Goal: Task Accomplishment & Management: Use online tool/utility

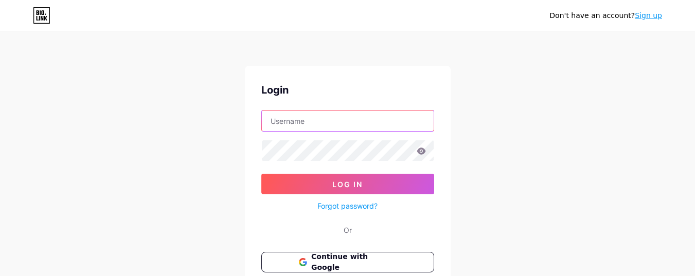
click at [293, 119] on input "text" at bounding box center [348, 121] width 172 height 21
type input "[EMAIL_ADDRESS][DOMAIN_NAME]"
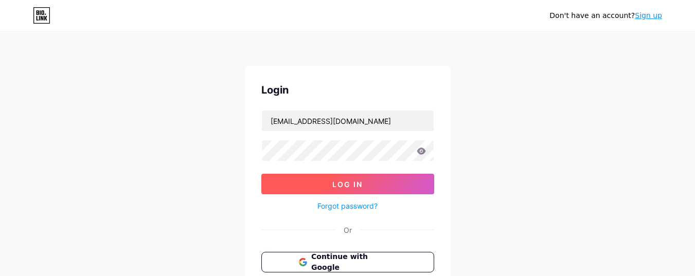
click at [309, 191] on button "Log In" at bounding box center [347, 184] width 173 height 21
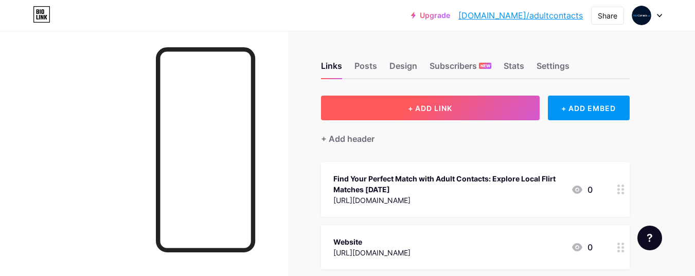
click at [464, 106] on button "+ ADD LINK" at bounding box center [430, 108] width 219 height 25
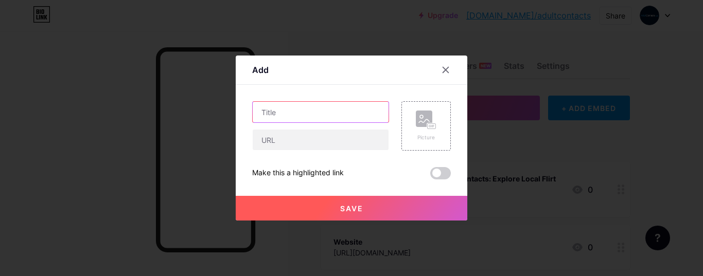
click at [330, 112] on input "text" at bounding box center [321, 112] width 136 height 21
paste input "[URL][DOMAIN_NAME]"
type input "[URL][DOMAIN_NAME]"
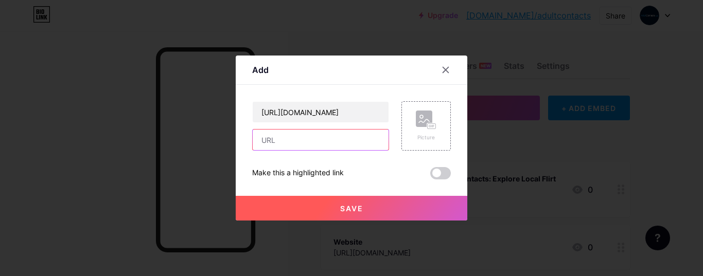
click at [327, 143] on input "text" at bounding box center [321, 140] width 136 height 21
paste input "[URL][DOMAIN_NAME]"
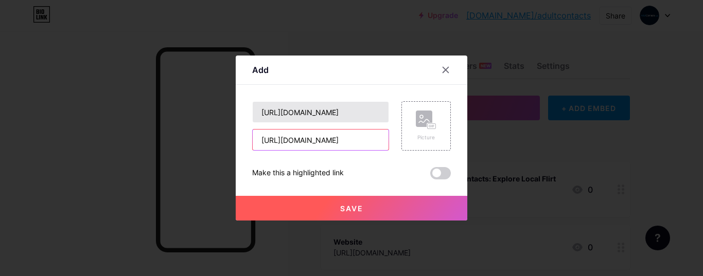
type input "[URL][DOMAIN_NAME]"
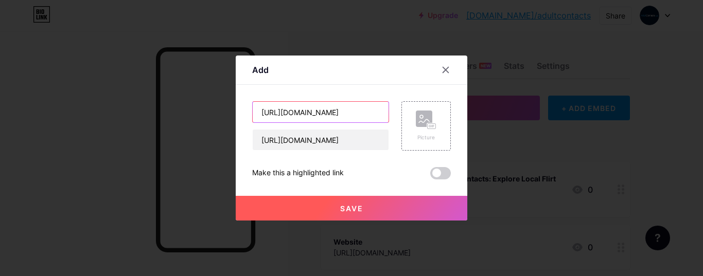
scroll to position [0, 0]
click at [337, 113] on input "[URL][DOMAIN_NAME]" at bounding box center [321, 112] width 136 height 21
click at [322, 105] on input "text" at bounding box center [321, 112] width 136 height 21
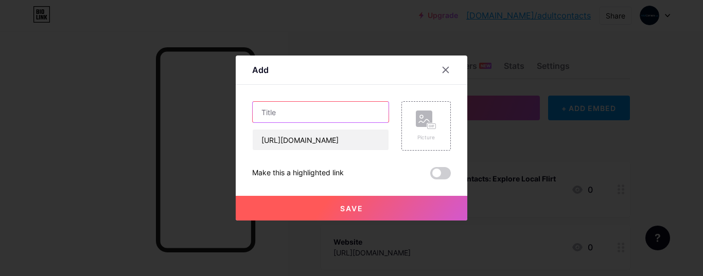
paste input ""Casual Dating UK: Find Fun, Flirty & Real Connections with Adult Contacts""
type input ""Casual Dating UK: Find Fun, Flirty & Real Connections with Adult Contacts""
click at [369, 209] on button "Save" at bounding box center [351, 208] width 231 height 25
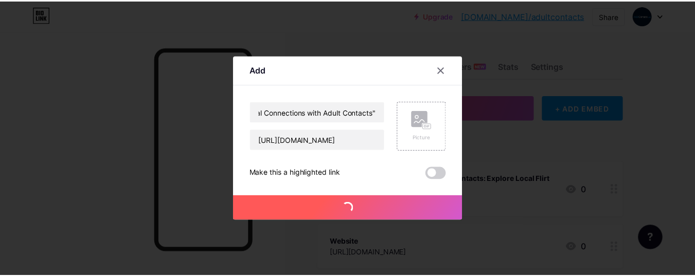
scroll to position [0, 0]
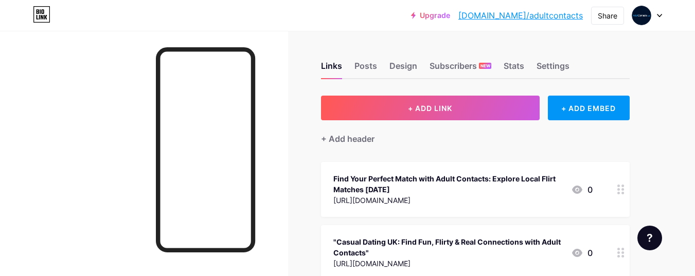
click at [439, 173] on div "Find Your Perfect Match with Adult Contacts: Explore Local Flirt Matches [DATE]" at bounding box center [447, 184] width 229 height 22
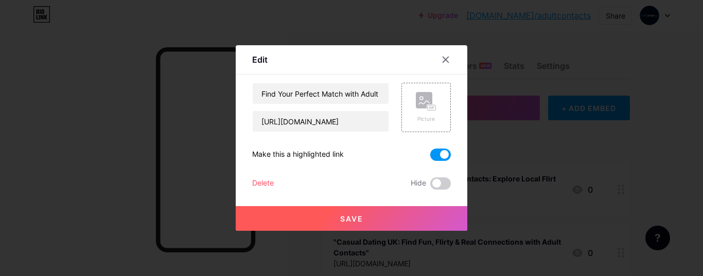
click at [504, 152] on div at bounding box center [351, 138] width 703 height 276
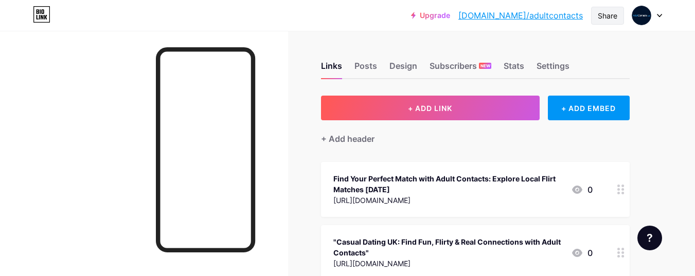
click at [605, 18] on div "Share" at bounding box center [608, 15] width 20 height 11
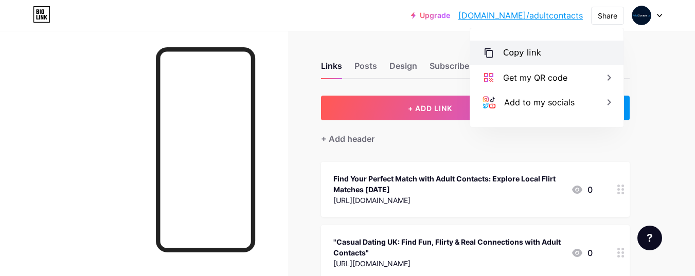
click at [533, 57] on div "Copy link" at bounding box center [522, 53] width 38 height 12
